Goal: Task Accomplishment & Management: Use online tool/utility

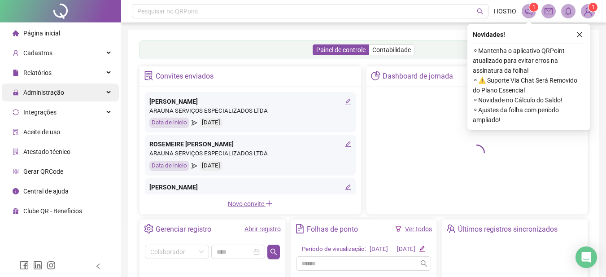
click at [36, 93] on span "Administração" at bounding box center [43, 92] width 41 height 7
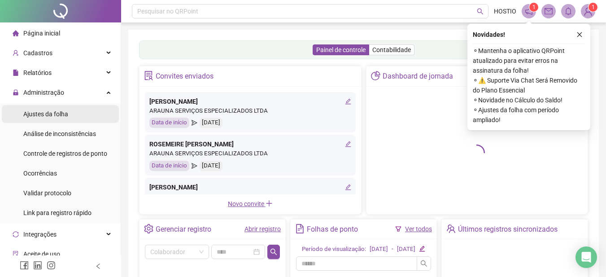
click at [45, 115] on span "Ajustes da folha" at bounding box center [45, 113] width 45 height 7
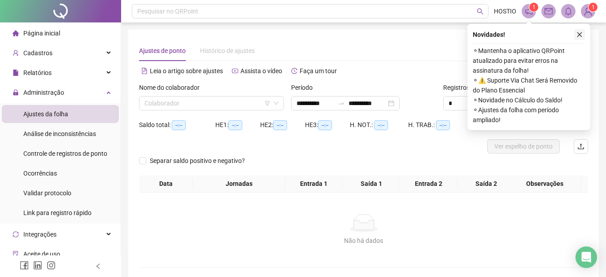
click at [581, 35] on icon "close" at bounding box center [580, 34] width 6 height 6
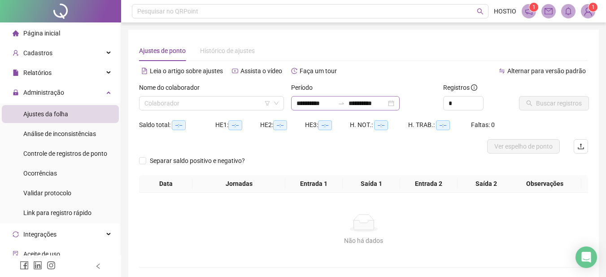
click at [345, 103] on icon "swap-right" at bounding box center [341, 103] width 7 height 7
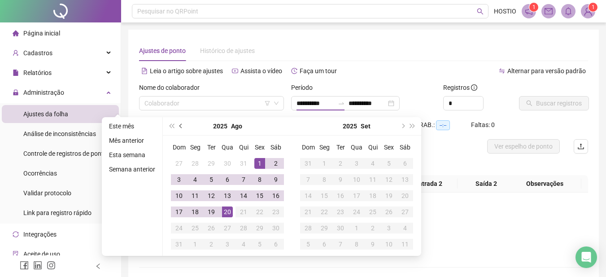
click at [179, 127] on span "prev-year" at bounding box center [181, 126] width 4 height 4
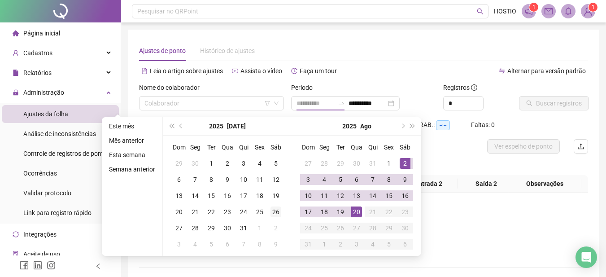
type input "**********"
drag, startPoint x: 277, startPoint y: 211, endPoint x: 333, endPoint y: 219, distance: 56.7
click at [279, 211] on div "26" at bounding box center [276, 211] width 11 height 11
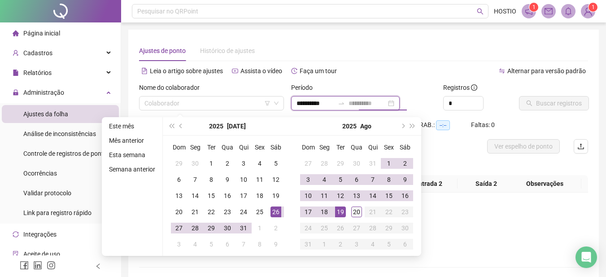
type input "**********"
click at [357, 210] on div "20" at bounding box center [356, 211] width 11 height 11
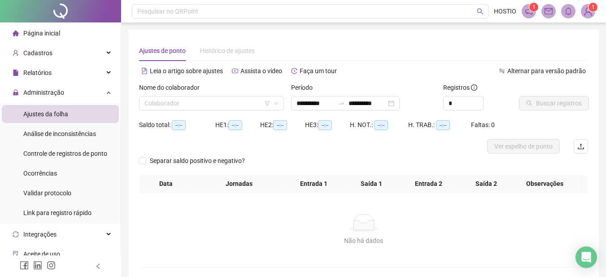
drag, startPoint x: 200, startPoint y: 101, endPoint x: 203, endPoint y: 112, distance: 10.7
click at [200, 102] on input "search" at bounding box center [207, 102] width 126 height 13
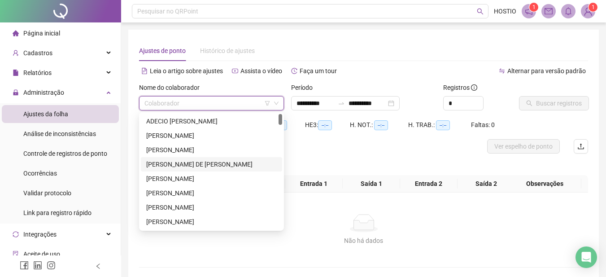
click at [194, 162] on div "[PERSON_NAME] DE [PERSON_NAME]" at bounding box center [211, 164] width 131 height 10
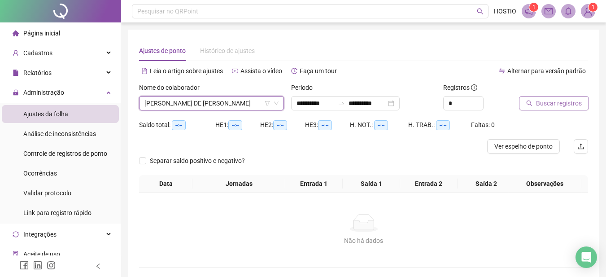
click at [565, 102] on span "Buscar registros" at bounding box center [559, 103] width 46 height 10
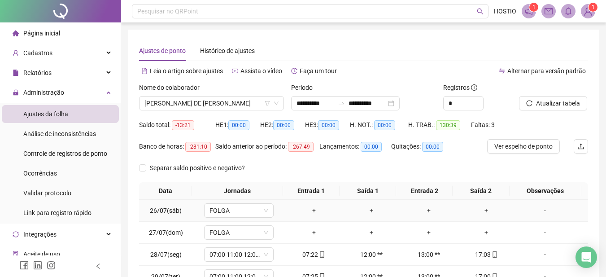
scroll to position [135, 0]
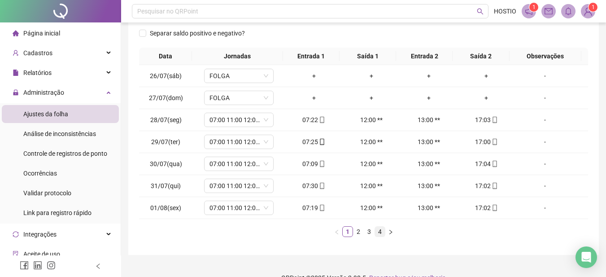
click at [382, 232] on link "4" at bounding box center [380, 232] width 10 height 10
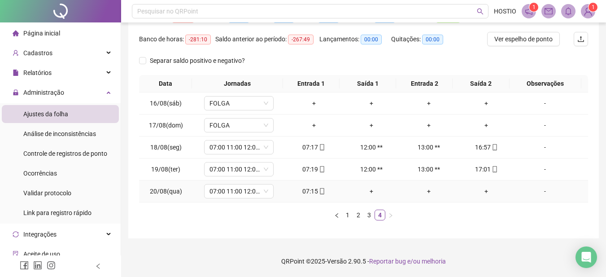
scroll to position [0, 0]
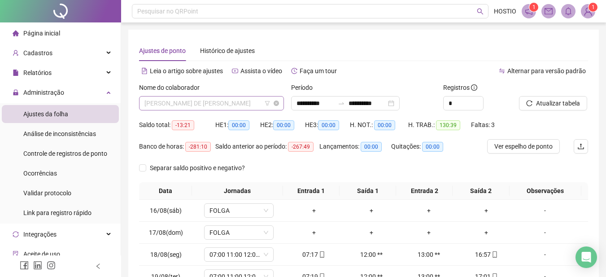
click at [238, 105] on span "[PERSON_NAME] DE [PERSON_NAME]" at bounding box center [211, 102] width 134 height 13
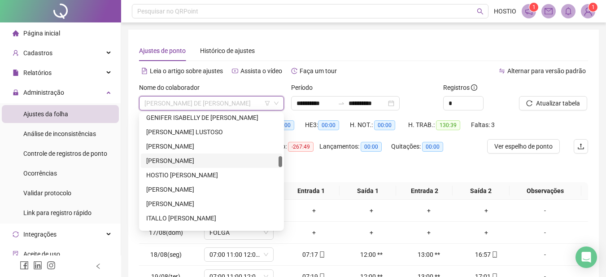
scroll to position [404, 0]
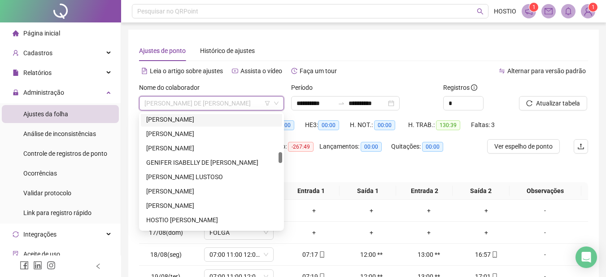
click at [183, 119] on div "[PERSON_NAME]" at bounding box center [211, 119] width 131 height 10
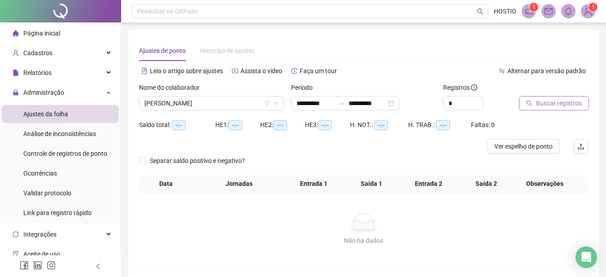
click at [557, 103] on span "Buscar registros" at bounding box center [559, 103] width 46 height 10
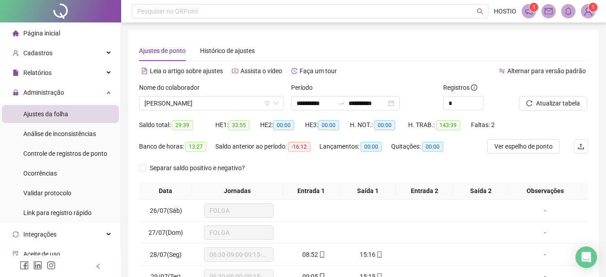
scroll to position [151, 0]
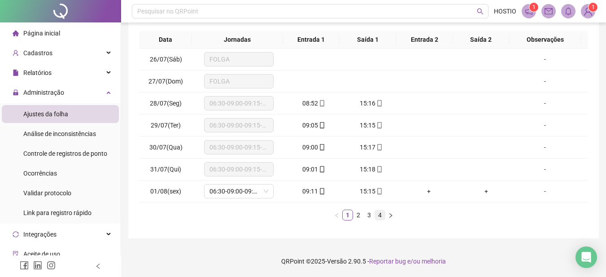
click at [380, 216] on link "4" at bounding box center [380, 215] width 10 height 10
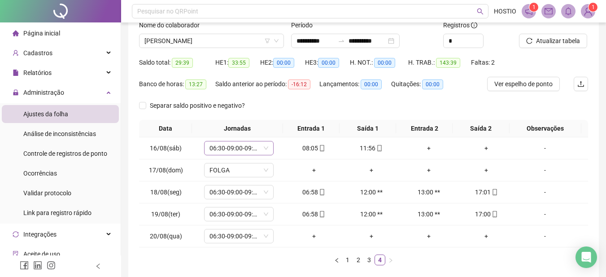
scroll to position [0, 0]
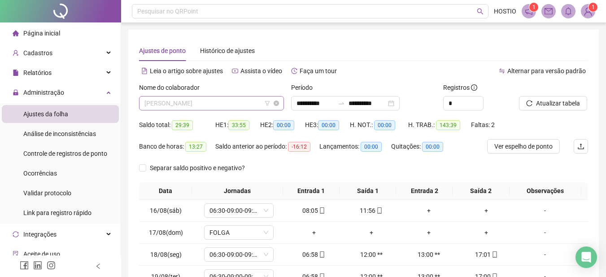
click at [174, 102] on span "[PERSON_NAME]" at bounding box center [211, 102] width 134 height 13
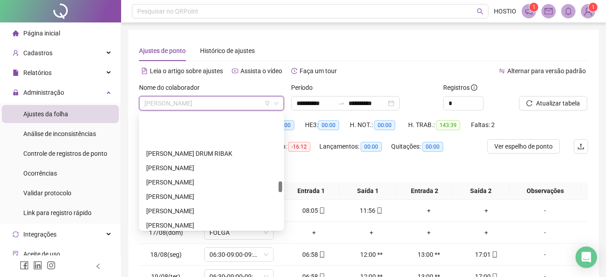
scroll to position [626, 0]
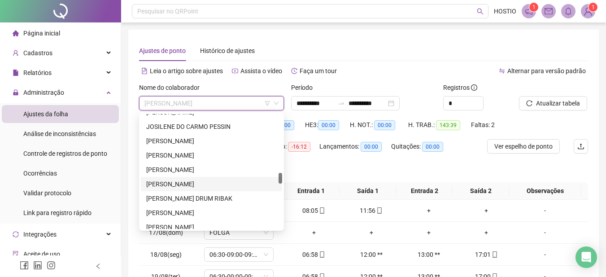
click at [168, 184] on div "[PERSON_NAME]" at bounding box center [211, 184] width 131 height 10
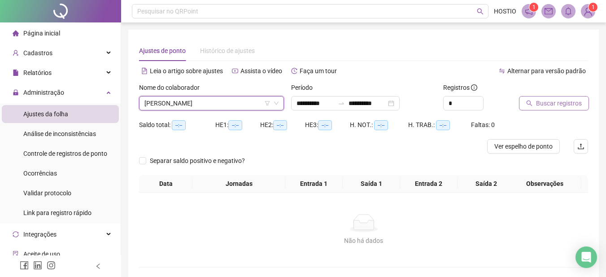
click at [560, 105] on span "Buscar registros" at bounding box center [559, 103] width 46 height 10
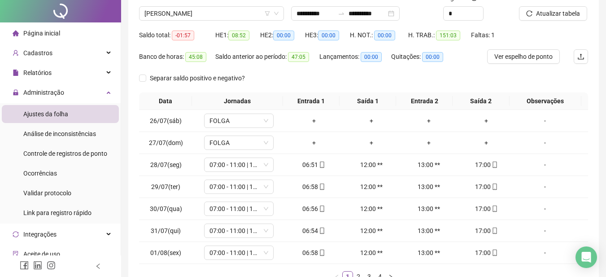
scroll to position [151, 0]
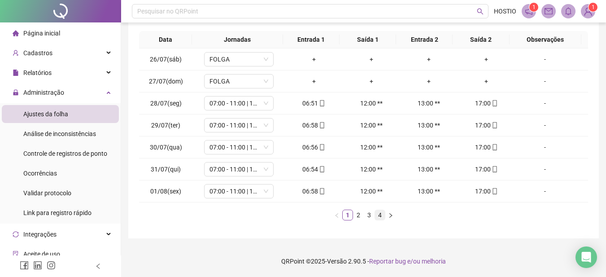
click at [379, 216] on link "4" at bounding box center [380, 215] width 10 height 10
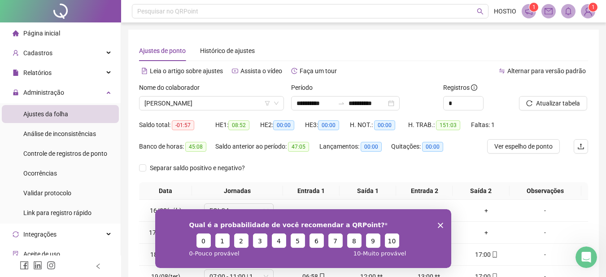
scroll to position [0, 0]
